Goal: Information Seeking & Learning: Check status

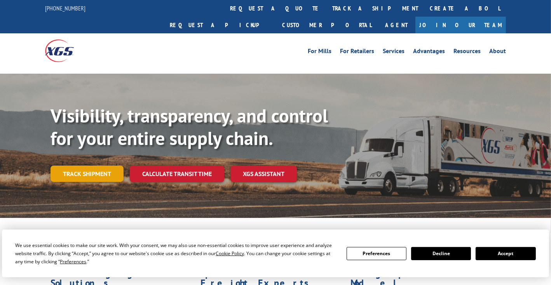
click at [91, 166] on link "Track shipment" at bounding box center [86, 174] width 73 height 16
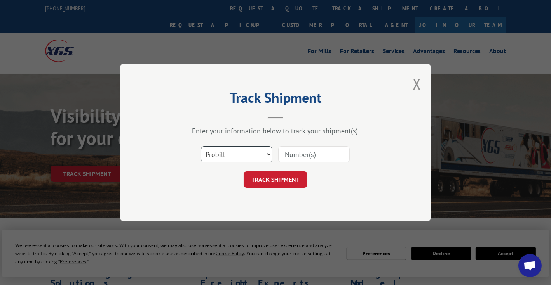
click at [242, 157] on select "Select category... Probill BOL PO" at bounding box center [236, 154] width 71 height 16
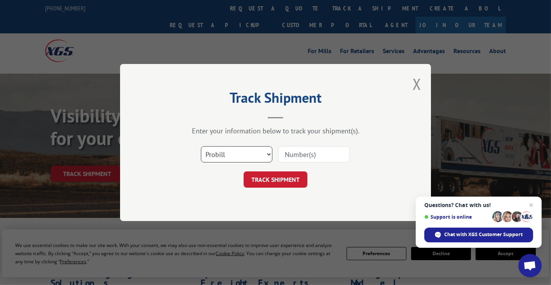
select select "bol"
click at [201, 146] on select "Select category... Probill BOL PO" at bounding box center [236, 154] width 71 height 16
click at [315, 157] on input at bounding box center [313, 154] width 71 height 16
type input "530512227"
click at [283, 179] on button "TRACK SHIPMENT" at bounding box center [276, 180] width 64 height 16
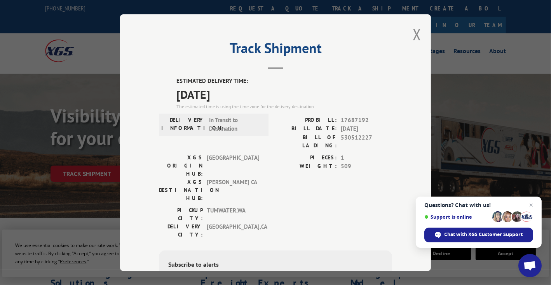
click at [8, 132] on div "Track Shipment ESTIMATED DELIVERY TIME: [DATE] The estimated time is using the …" at bounding box center [275, 142] width 551 height 285
click at [412, 37] on button "Close modal" at bounding box center [416, 34] width 9 height 21
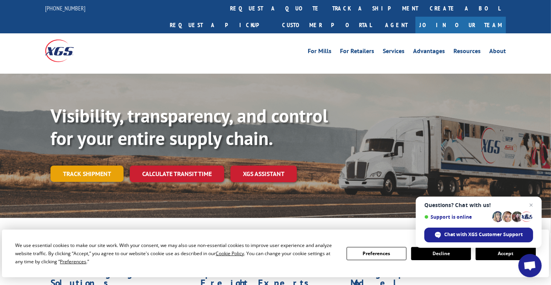
click at [65, 166] on link "Track shipment" at bounding box center [86, 174] width 73 height 16
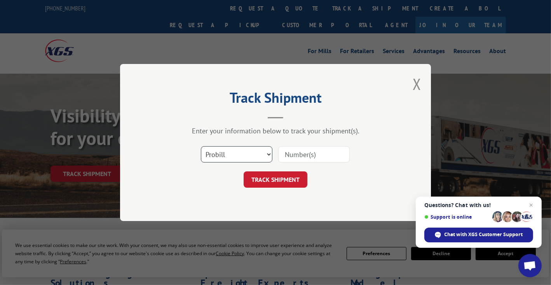
click at [269, 156] on select "Select category... Probill BOL PO" at bounding box center [236, 154] width 71 height 16
select select "bol"
click at [201, 146] on select "Select category... Probill BOL PO" at bounding box center [236, 154] width 71 height 16
click at [417, 82] on button "Close modal" at bounding box center [416, 84] width 9 height 21
